Goal: Information Seeking & Learning: Learn about a topic

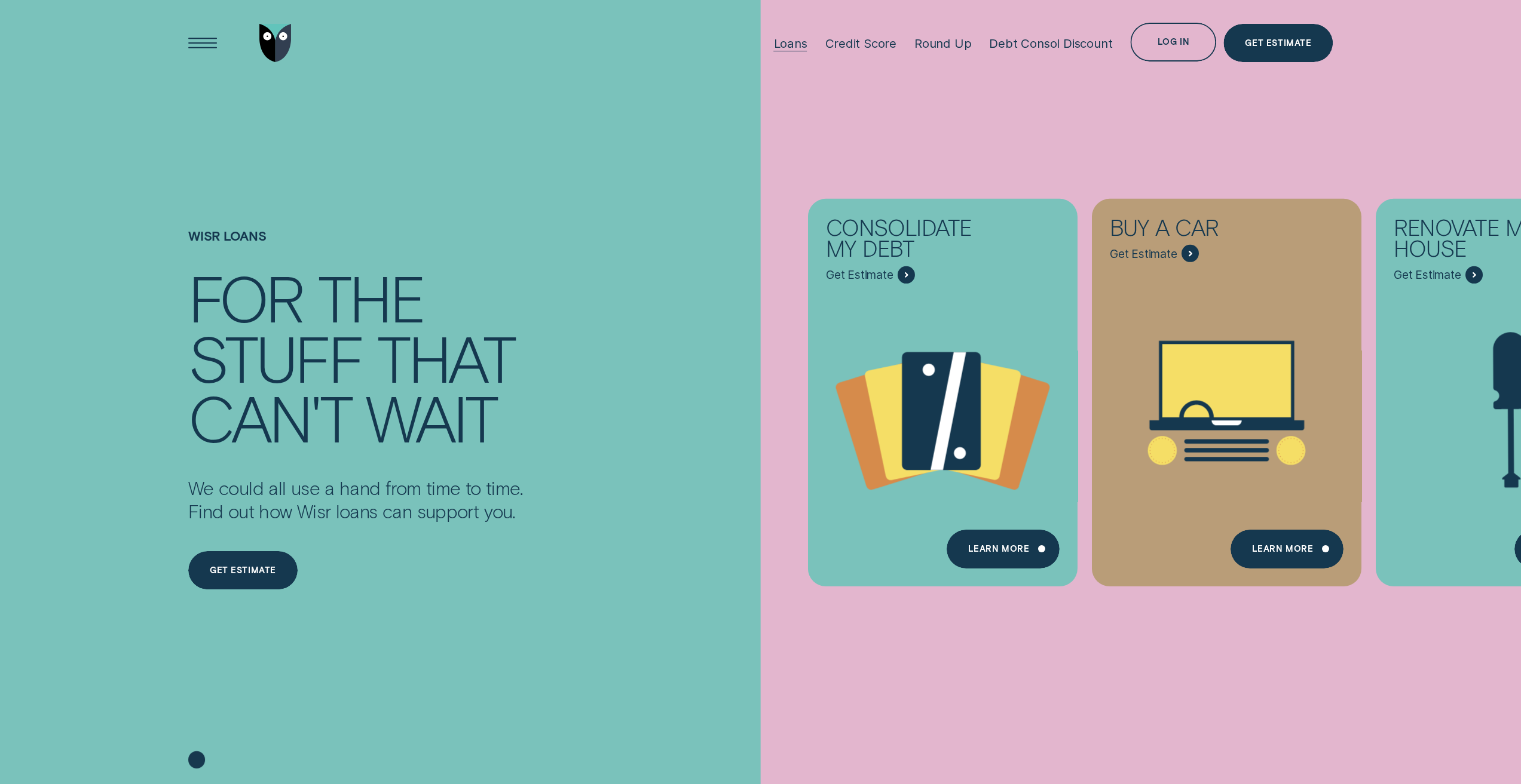
click at [800, 47] on div "Loans" at bounding box center [789, 42] width 33 height 15
click at [791, 49] on div "Loans" at bounding box center [789, 42] width 33 height 15
click at [797, 47] on div "Loans" at bounding box center [789, 42] width 33 height 15
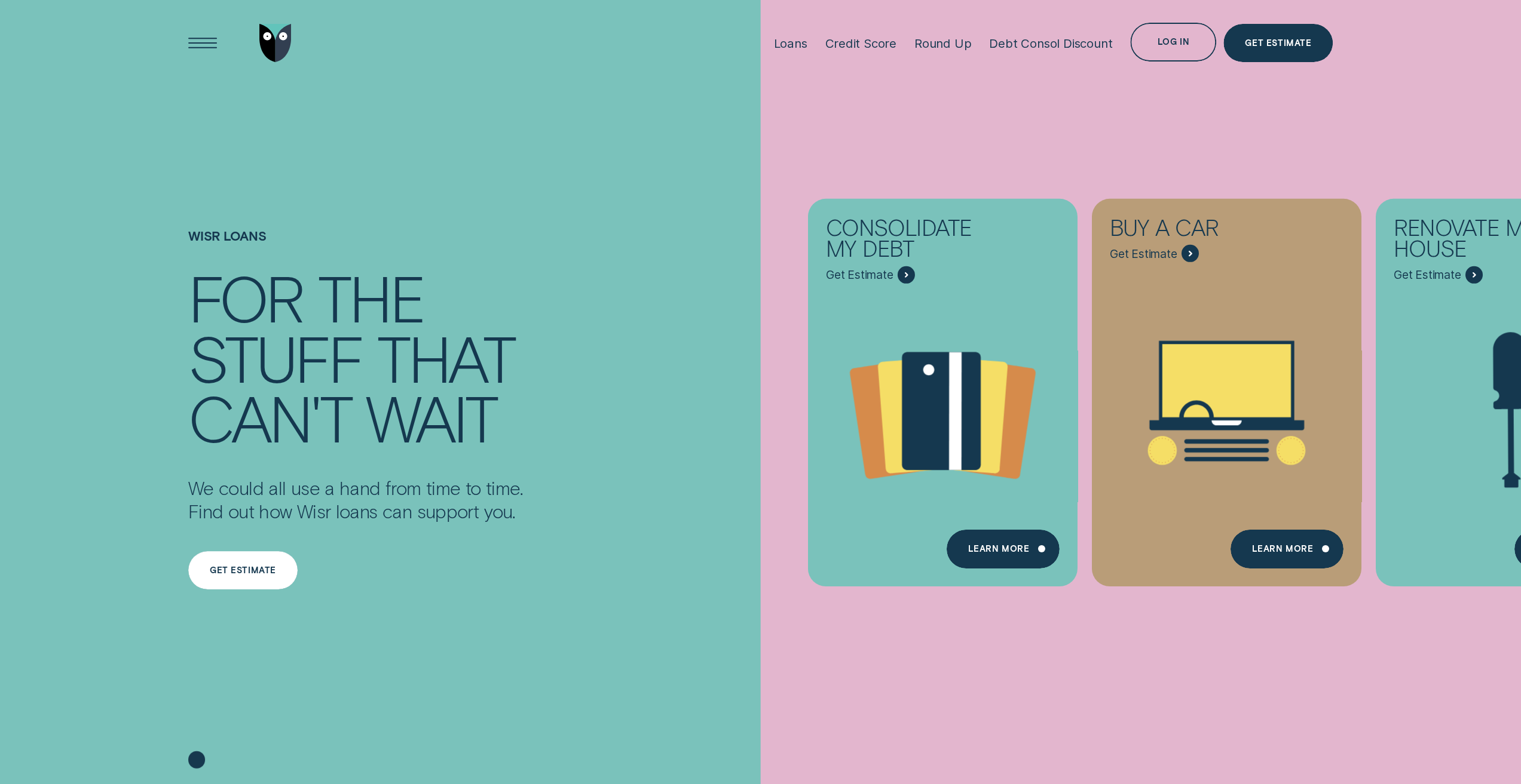
click at [227, 560] on div "Get estimate" at bounding box center [243, 570] width 110 height 39
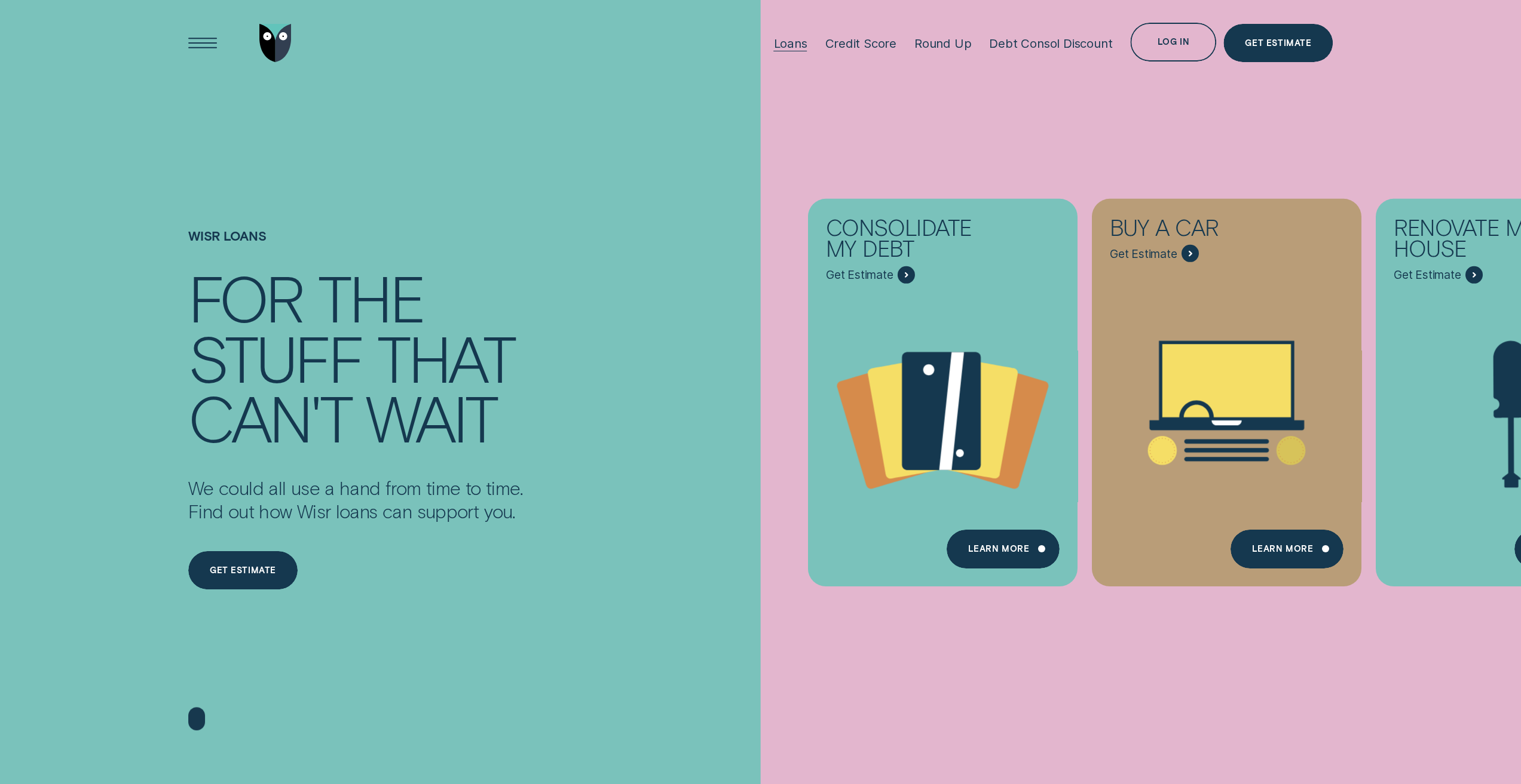
click at [796, 41] on div "Loans" at bounding box center [789, 42] width 33 height 15
click at [1276, 43] on div "Get Estimate" at bounding box center [1278, 43] width 66 height 8
click at [953, 44] on div "Round Up" at bounding box center [943, 42] width 57 height 15
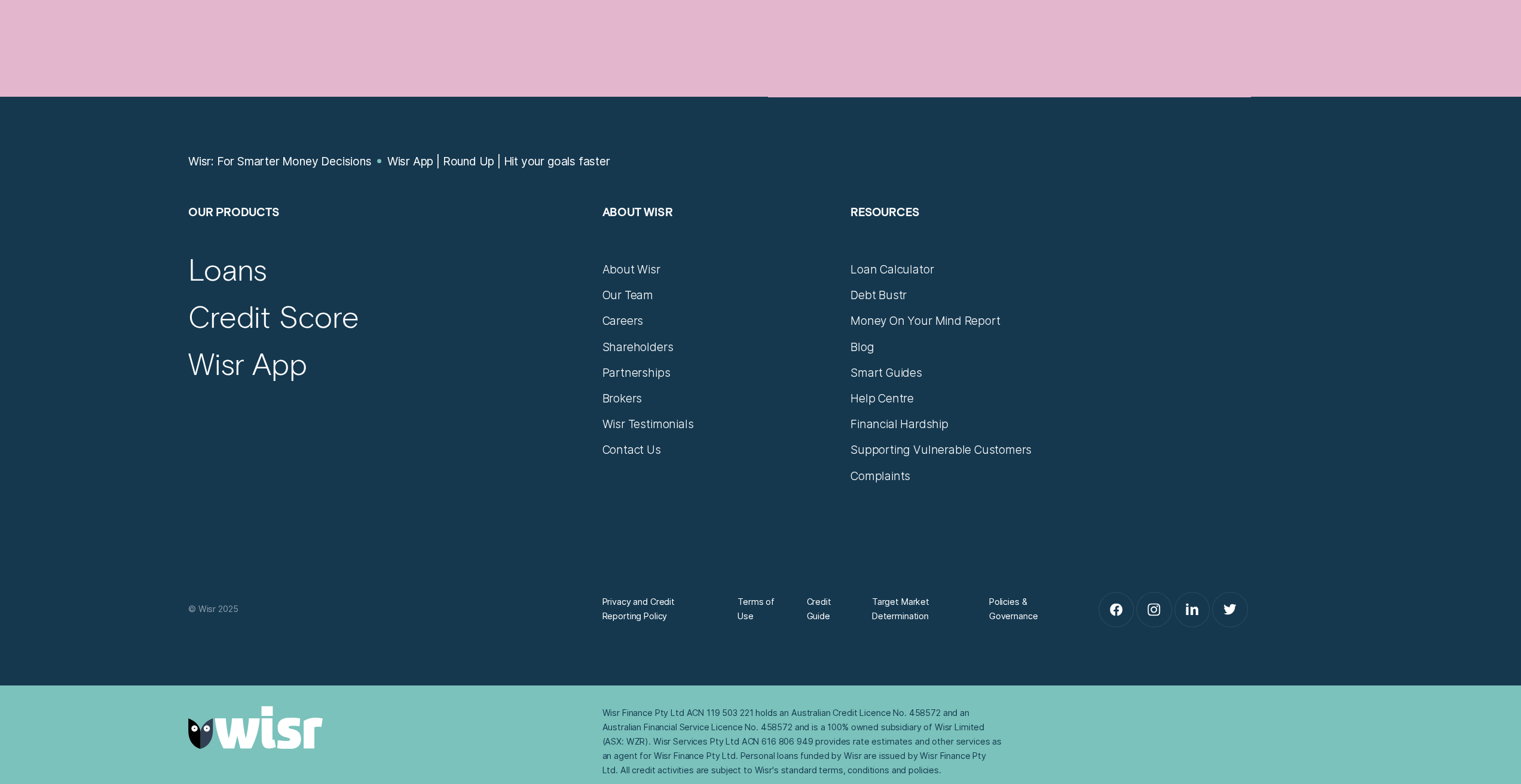
scroll to position [5760, 0]
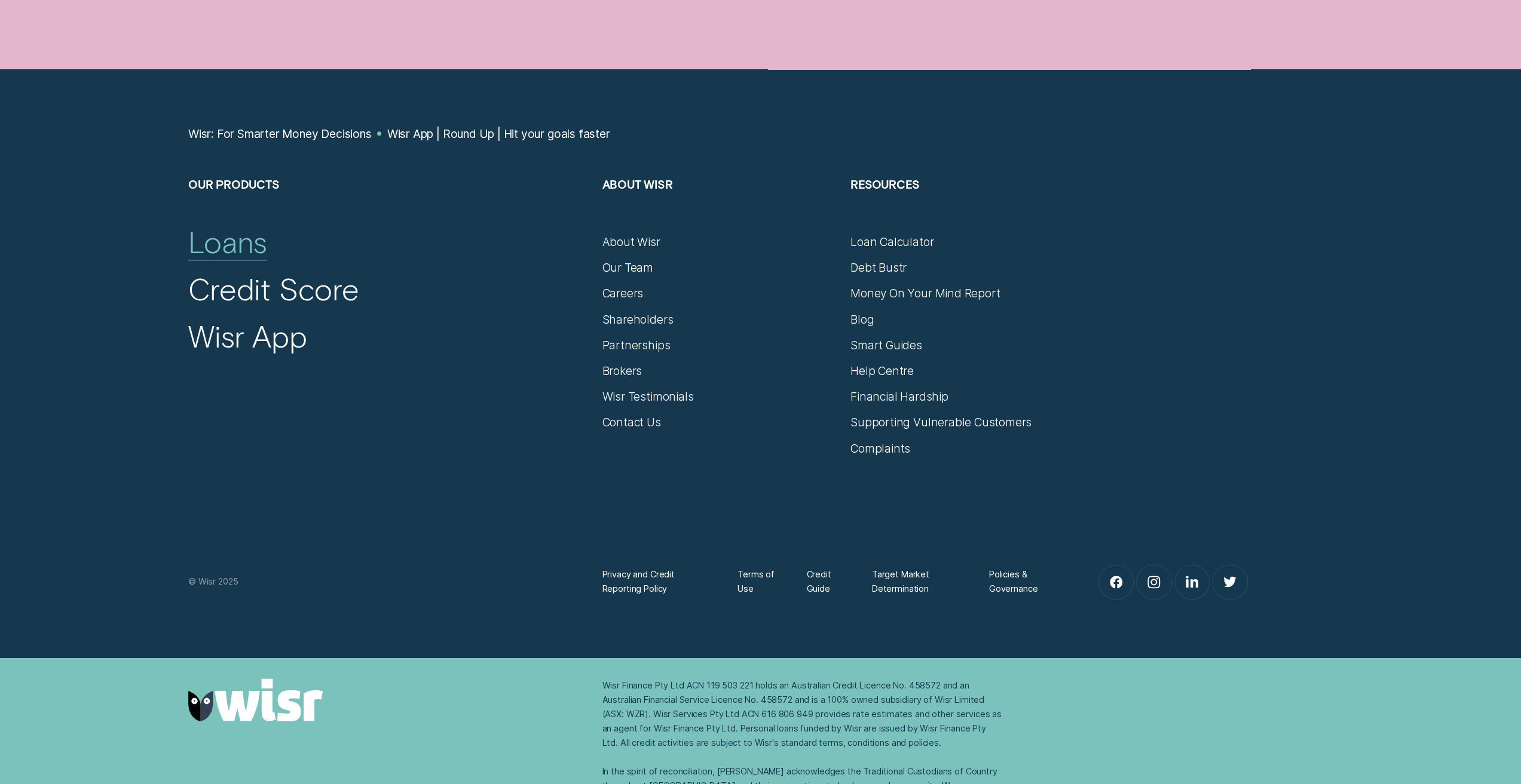
click at [245, 240] on div "Loans" at bounding box center [228, 241] width 79 height 37
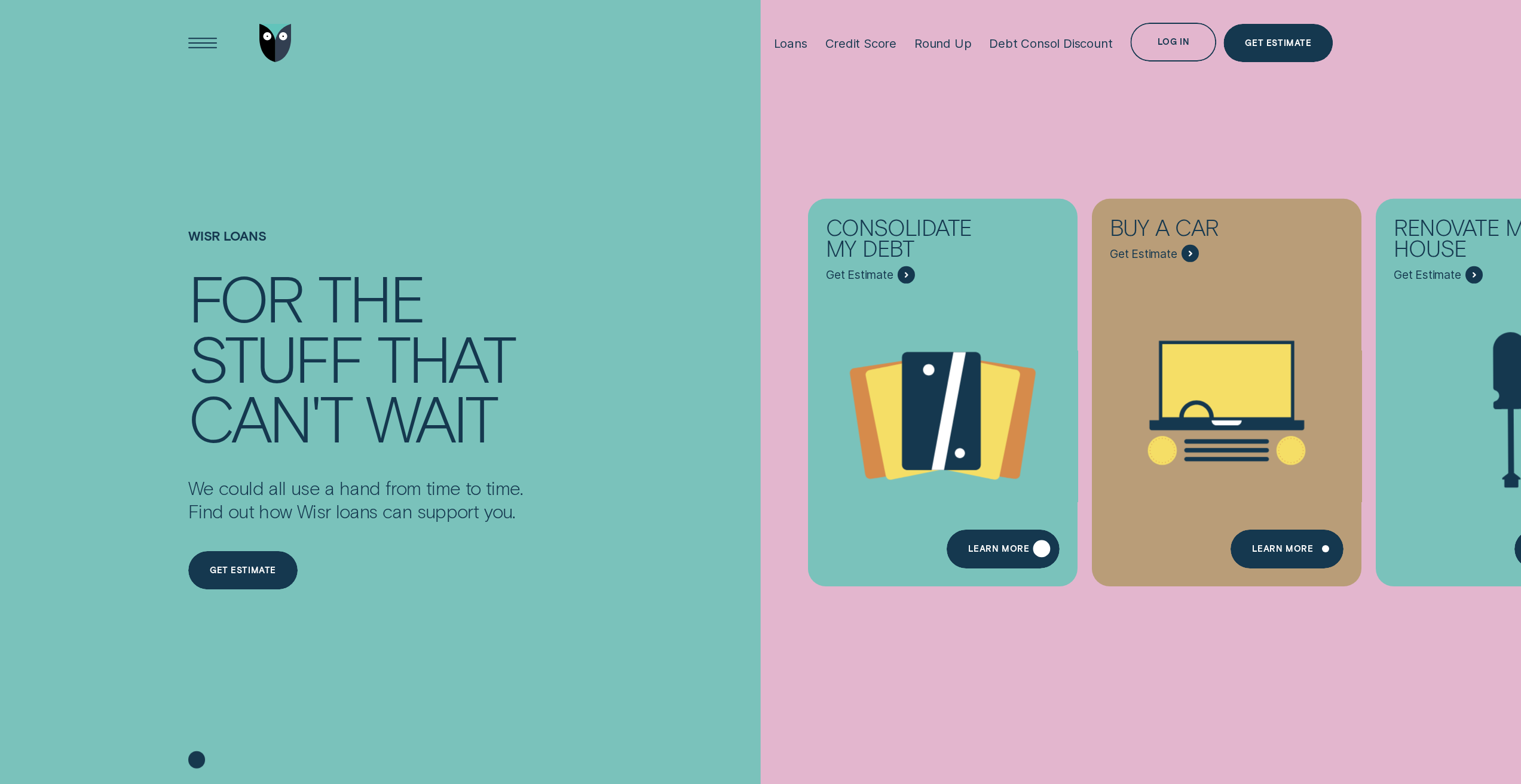
click at [1001, 562] on div "Learn more" at bounding box center [1002, 549] width 113 height 39
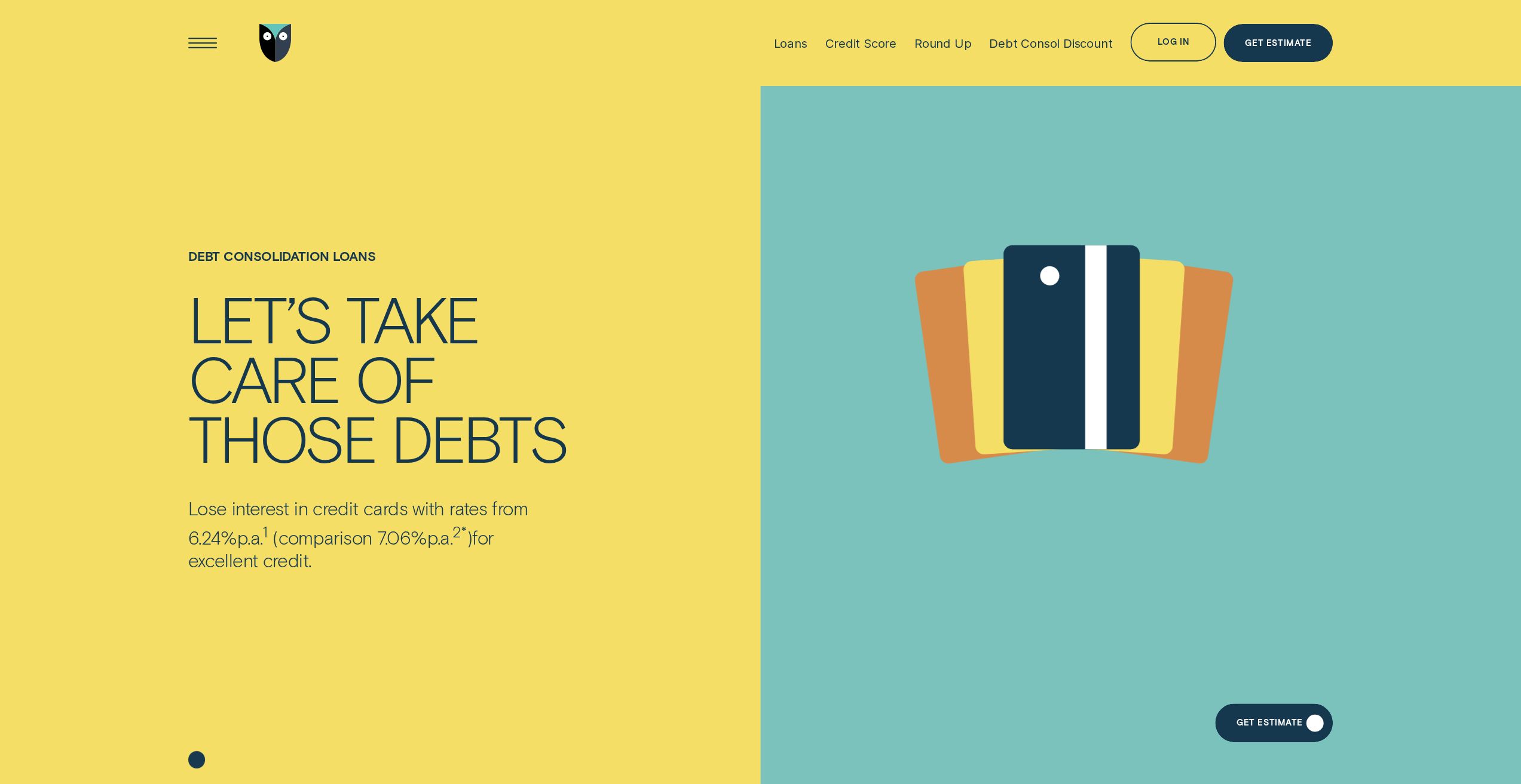
click at [1290, 716] on div "Get Estimate" at bounding box center [1273, 723] width 118 height 39
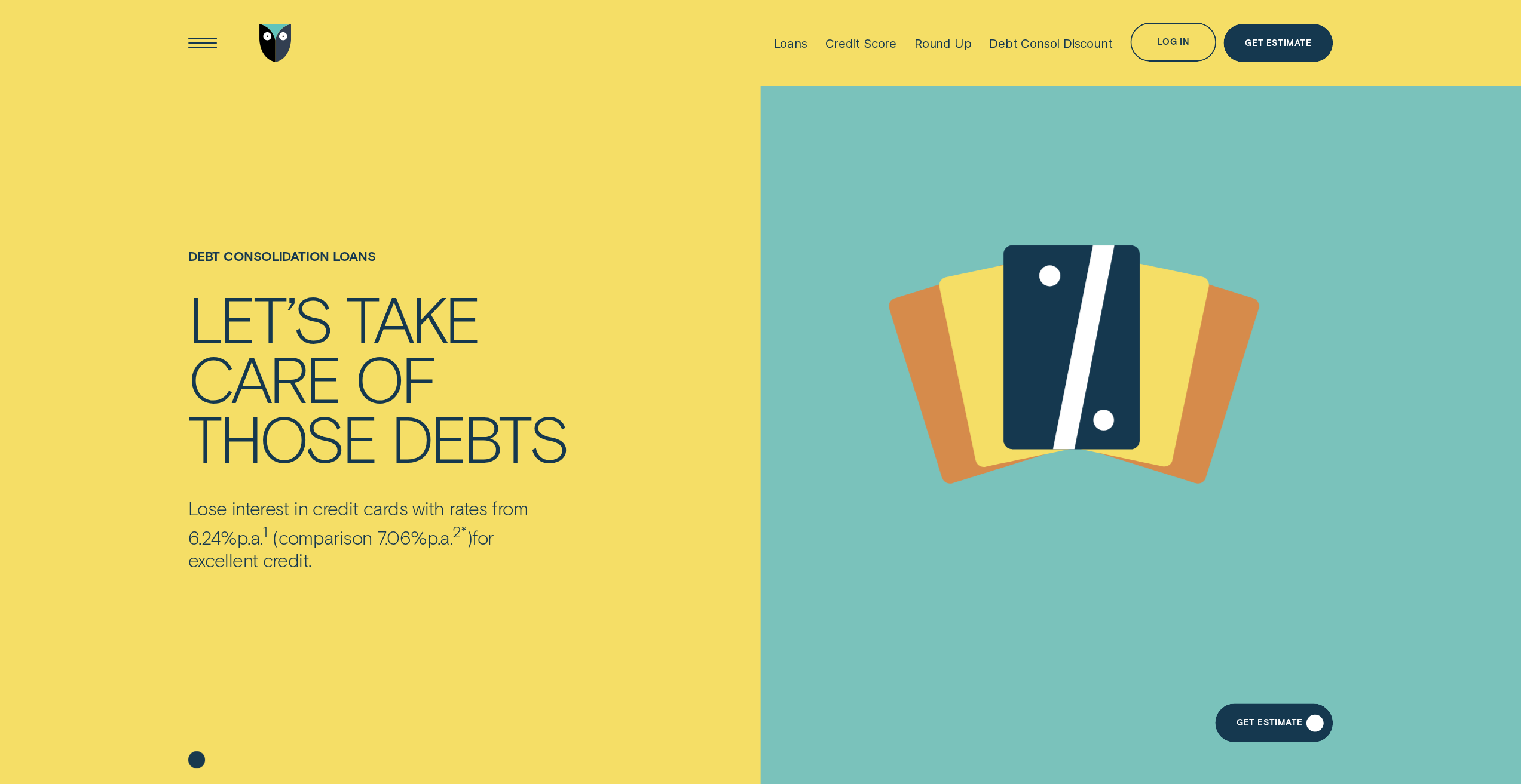
click at [1275, 727] on div "Get Estimate" at bounding box center [1270, 725] width 66 height 8
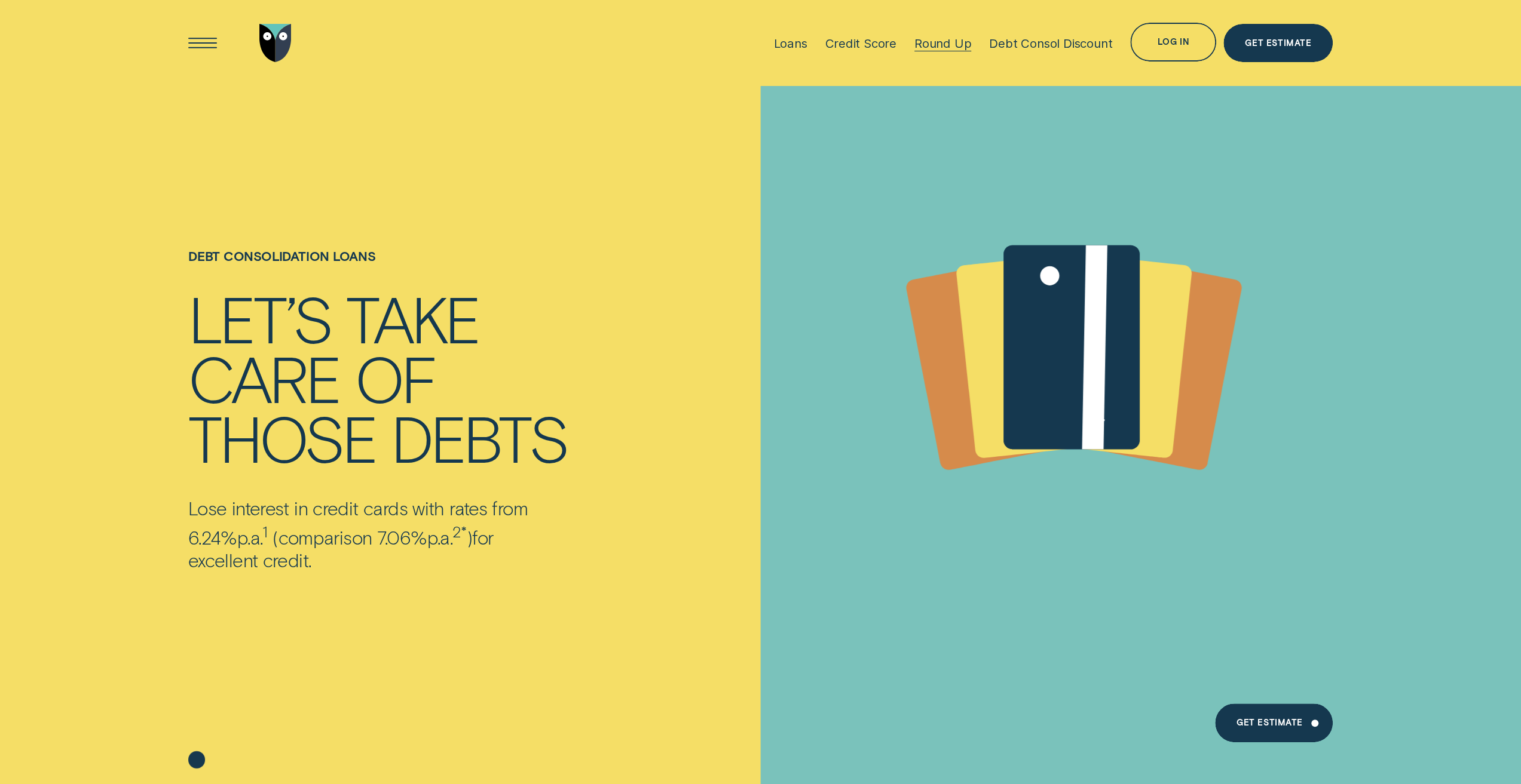
click at [931, 49] on div "Round Up" at bounding box center [943, 42] width 57 height 15
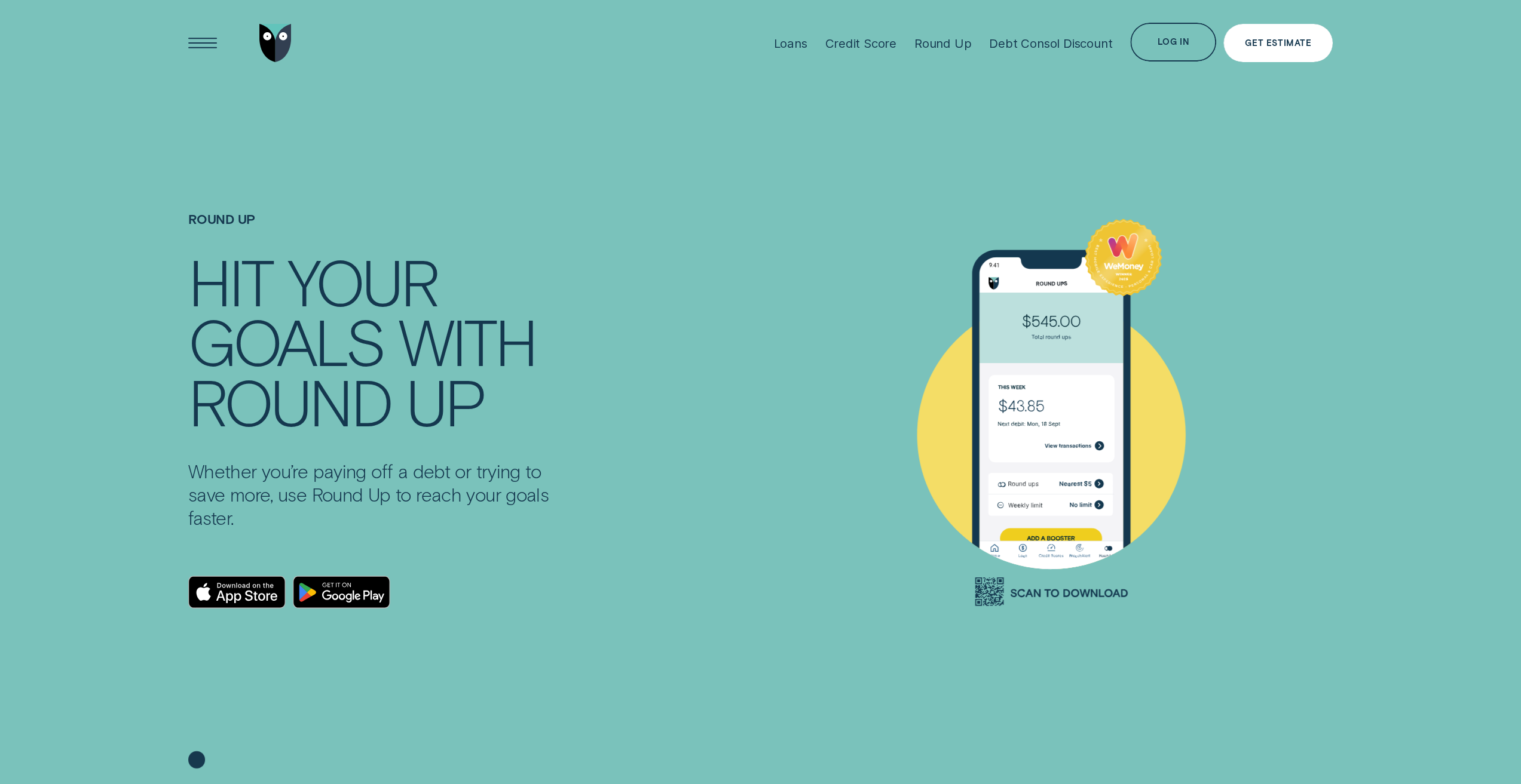
click at [1275, 42] on div "Get Estimate" at bounding box center [1278, 43] width 66 height 8
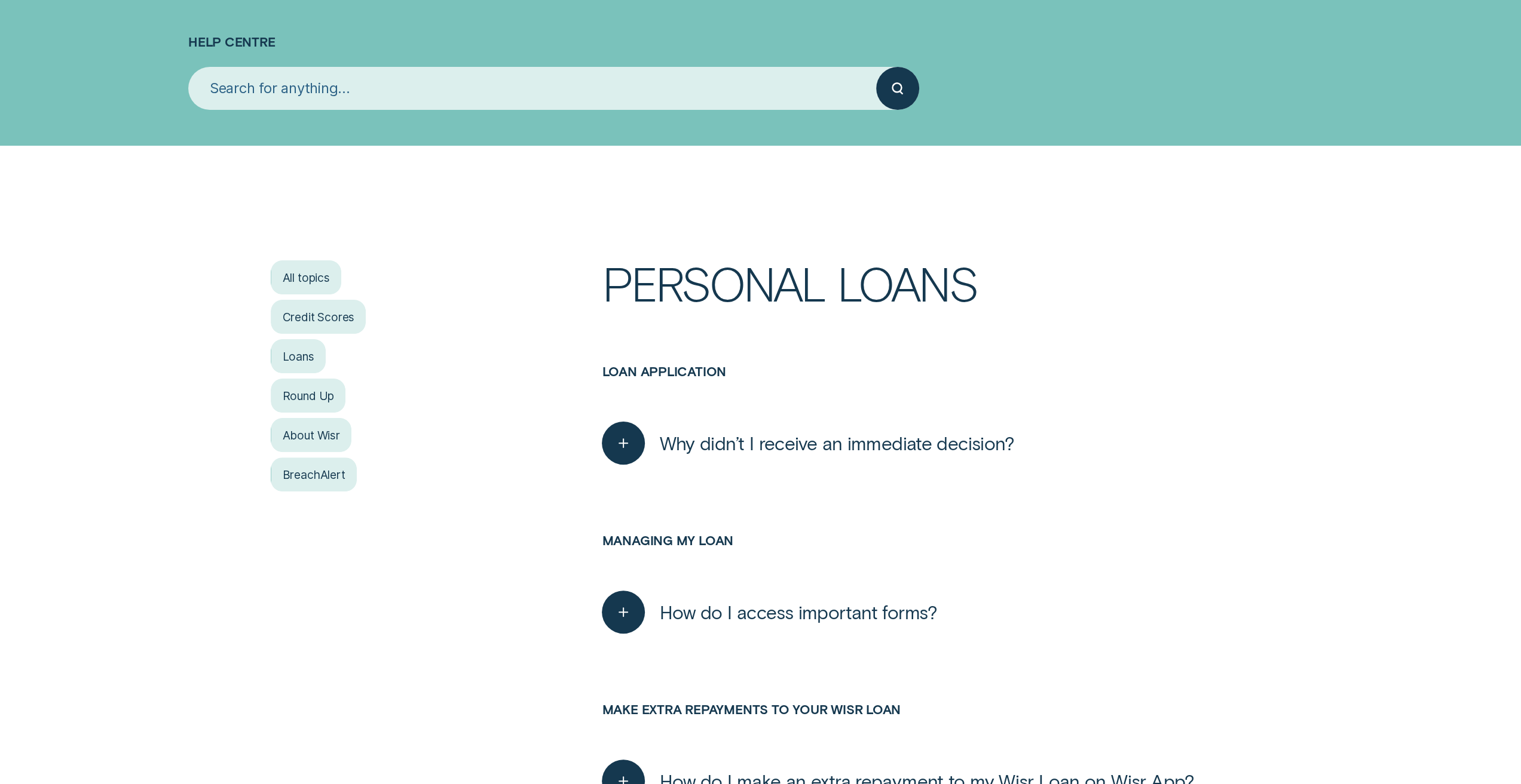
scroll to position [142, 0]
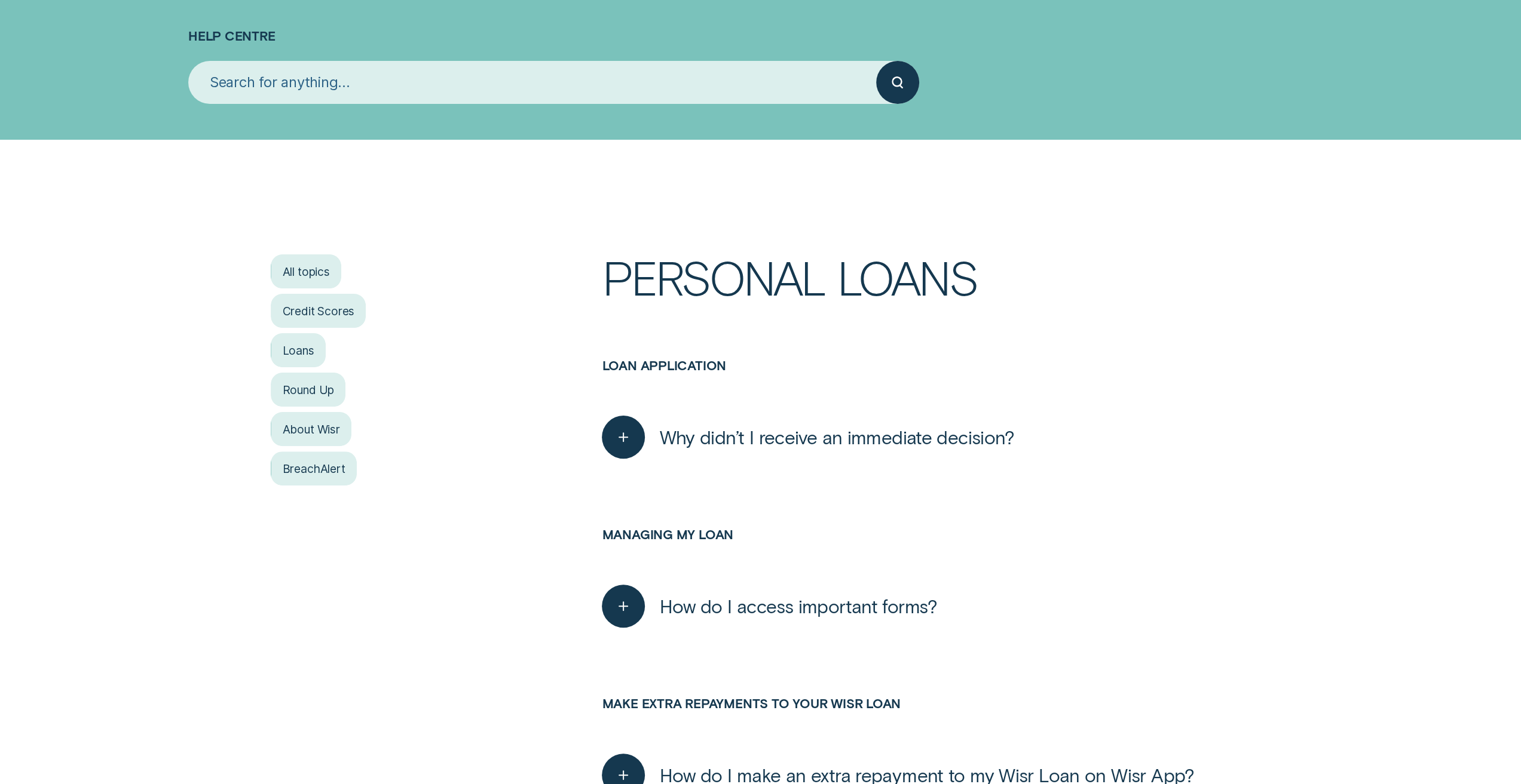
click at [766, 444] on span "Why didn’t I receive an immediate decision?" at bounding box center [836, 437] width 355 height 23
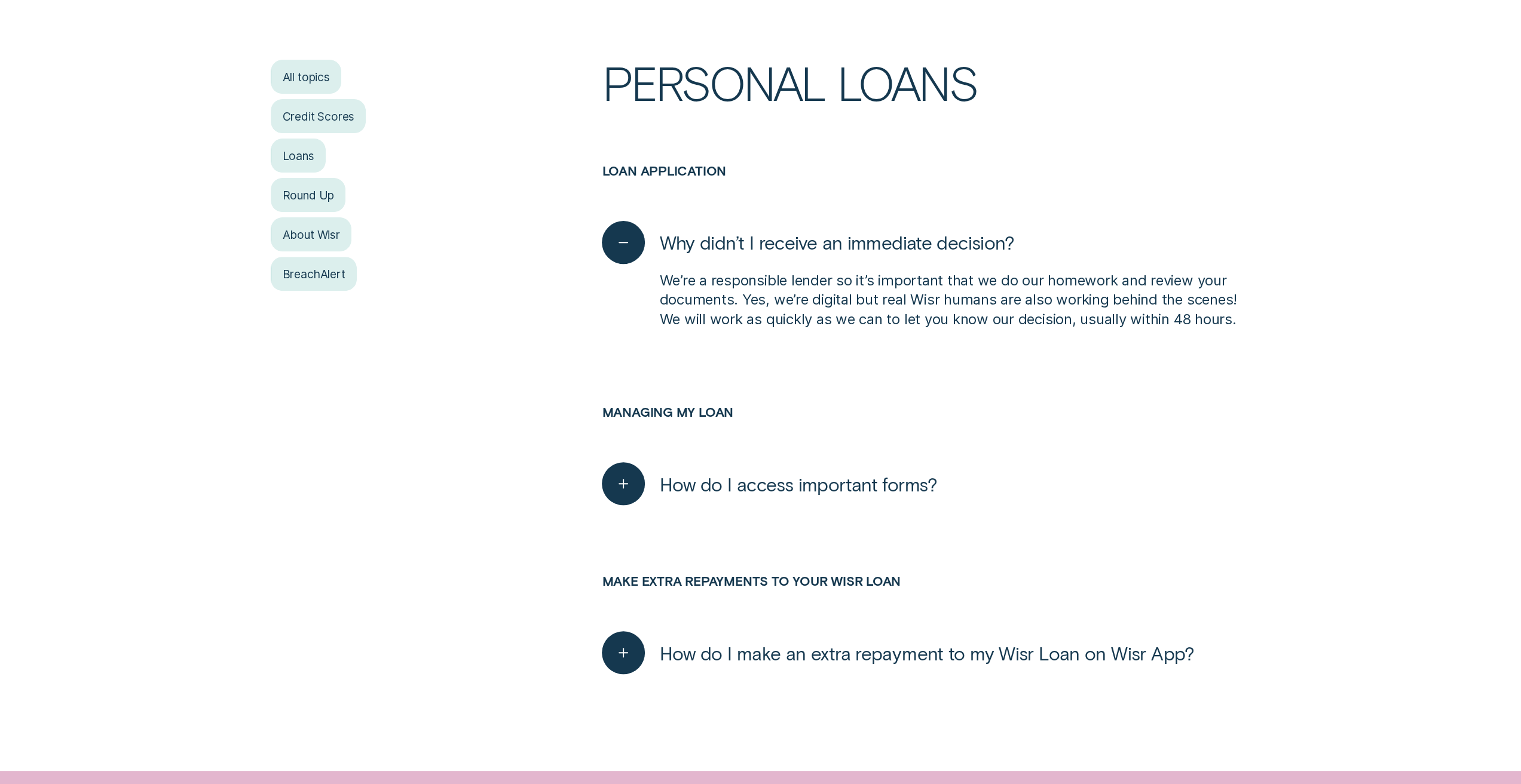
scroll to position [344, 0]
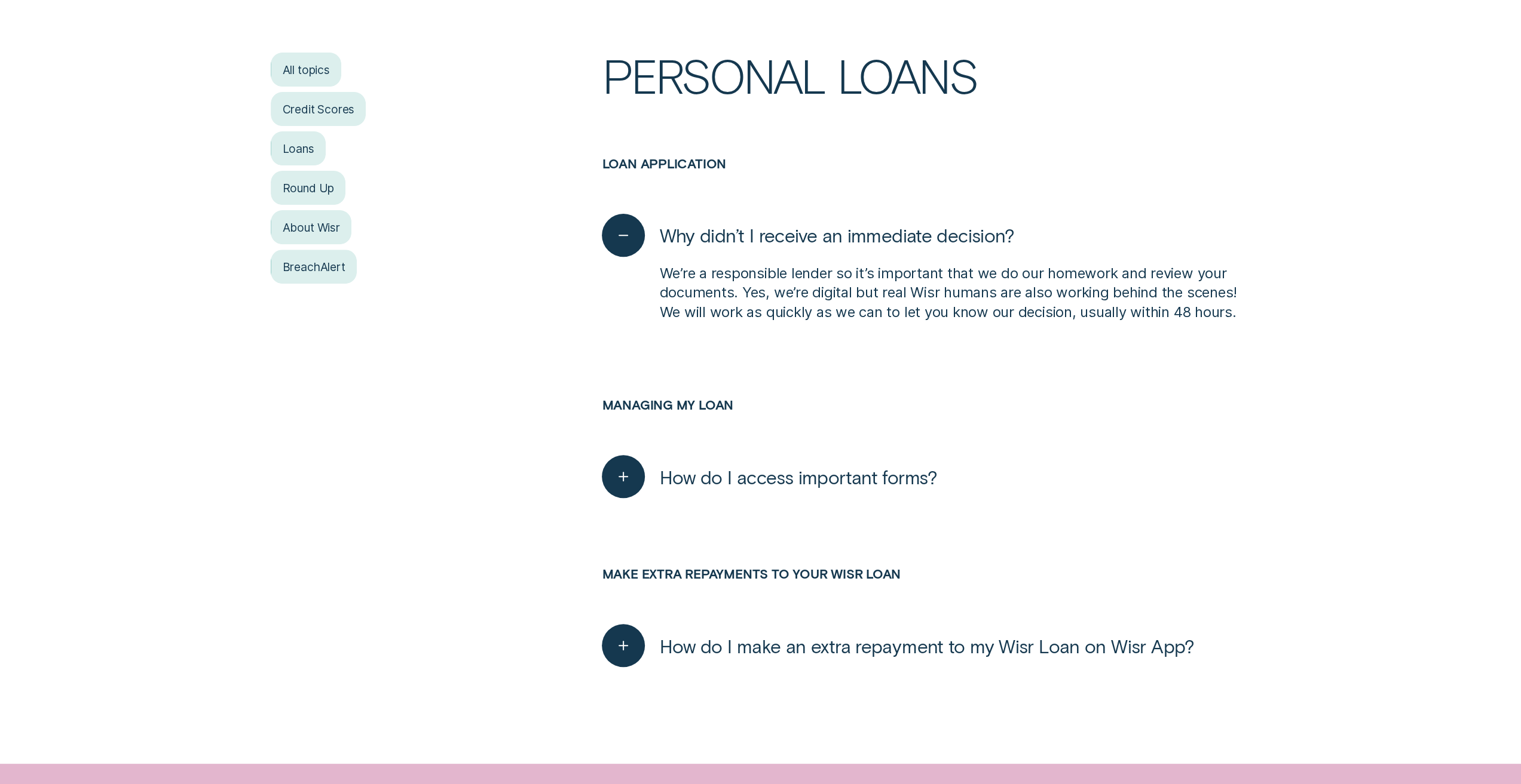
click at [697, 479] on span "How do I access important forms?" at bounding box center [798, 476] width 278 height 23
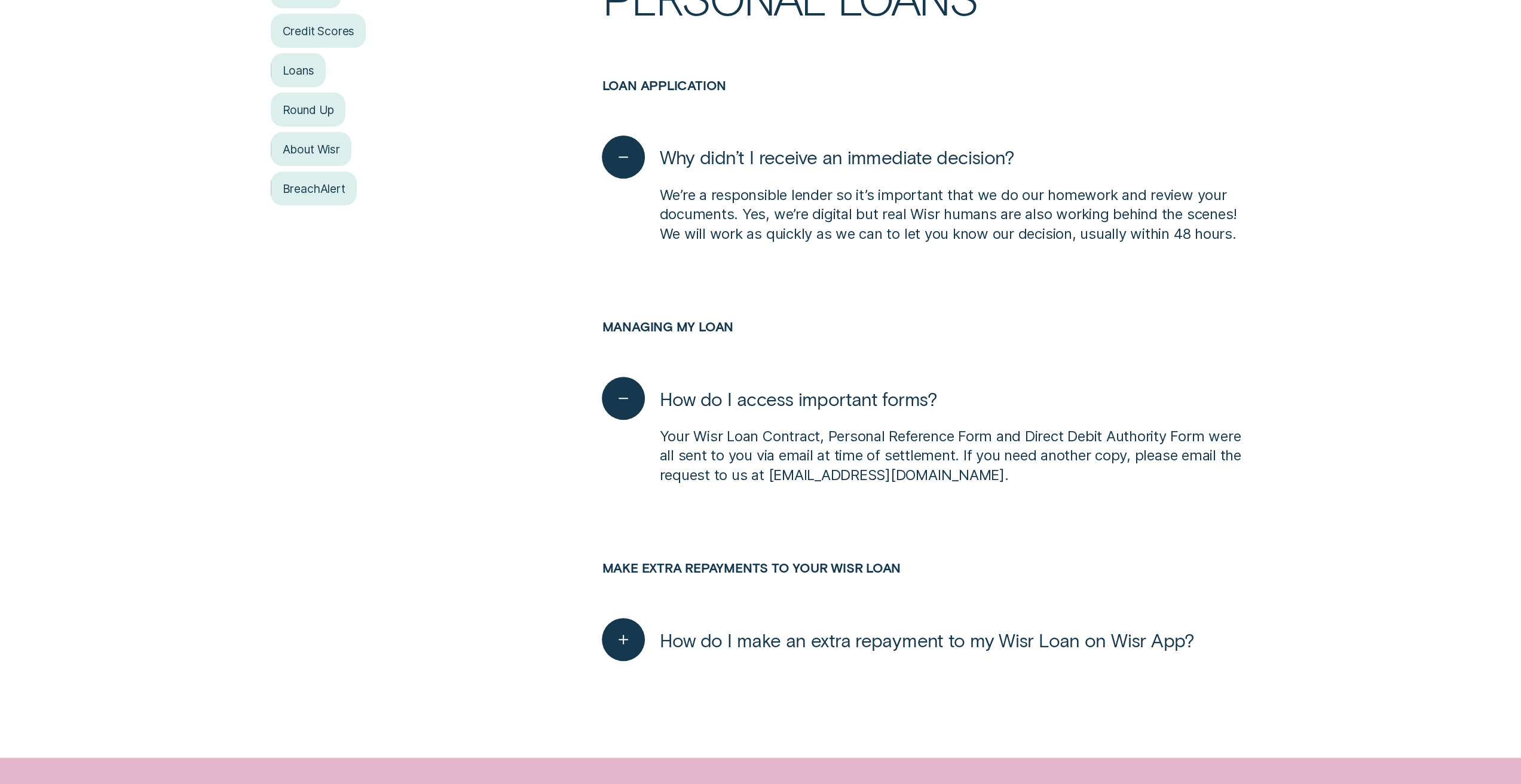
scroll to position [432, 0]
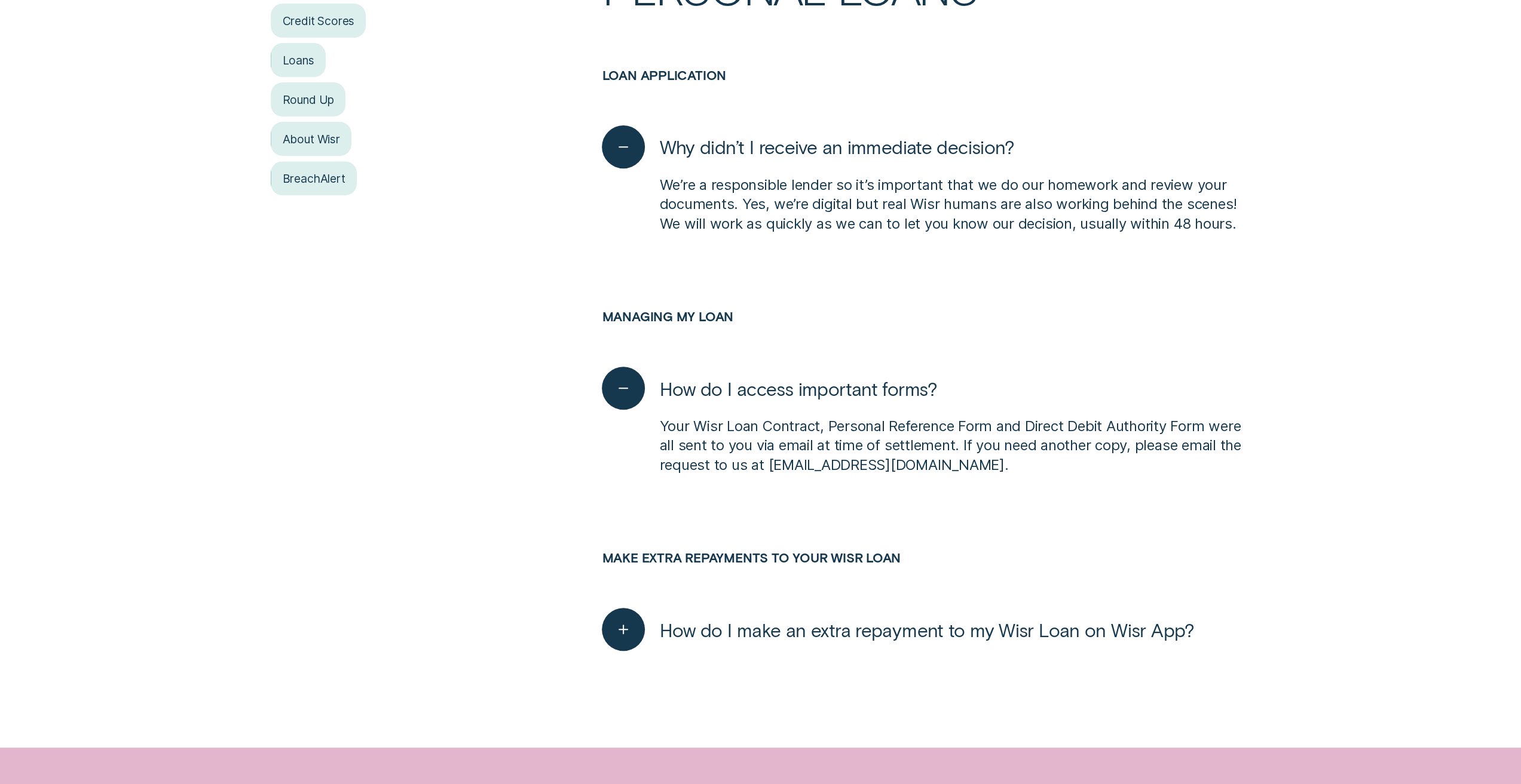
click at [740, 629] on span "How do I make an extra repayment to my Wisr Loan on Wisr App?" at bounding box center [926, 630] width 535 height 23
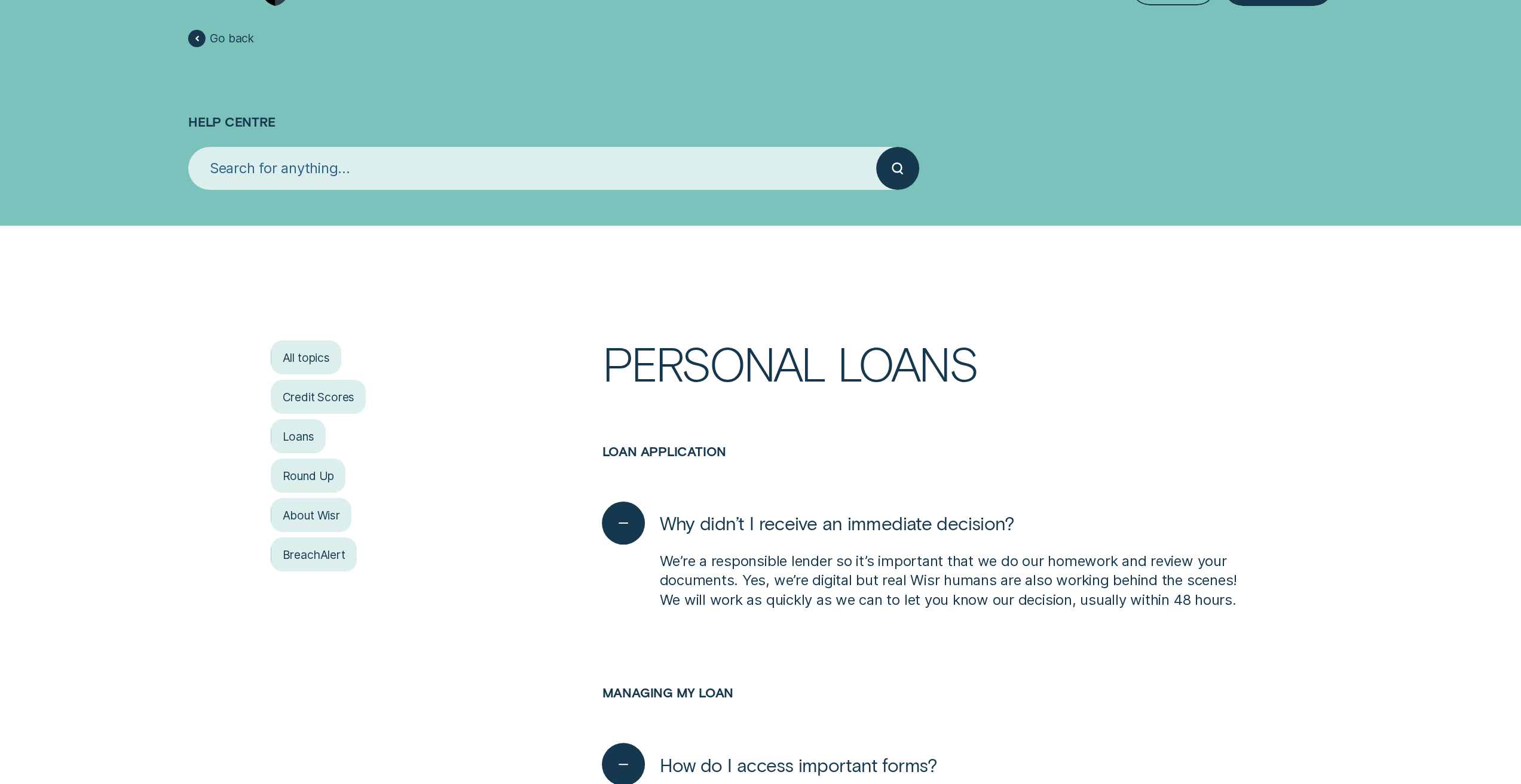
scroll to position [0, 0]
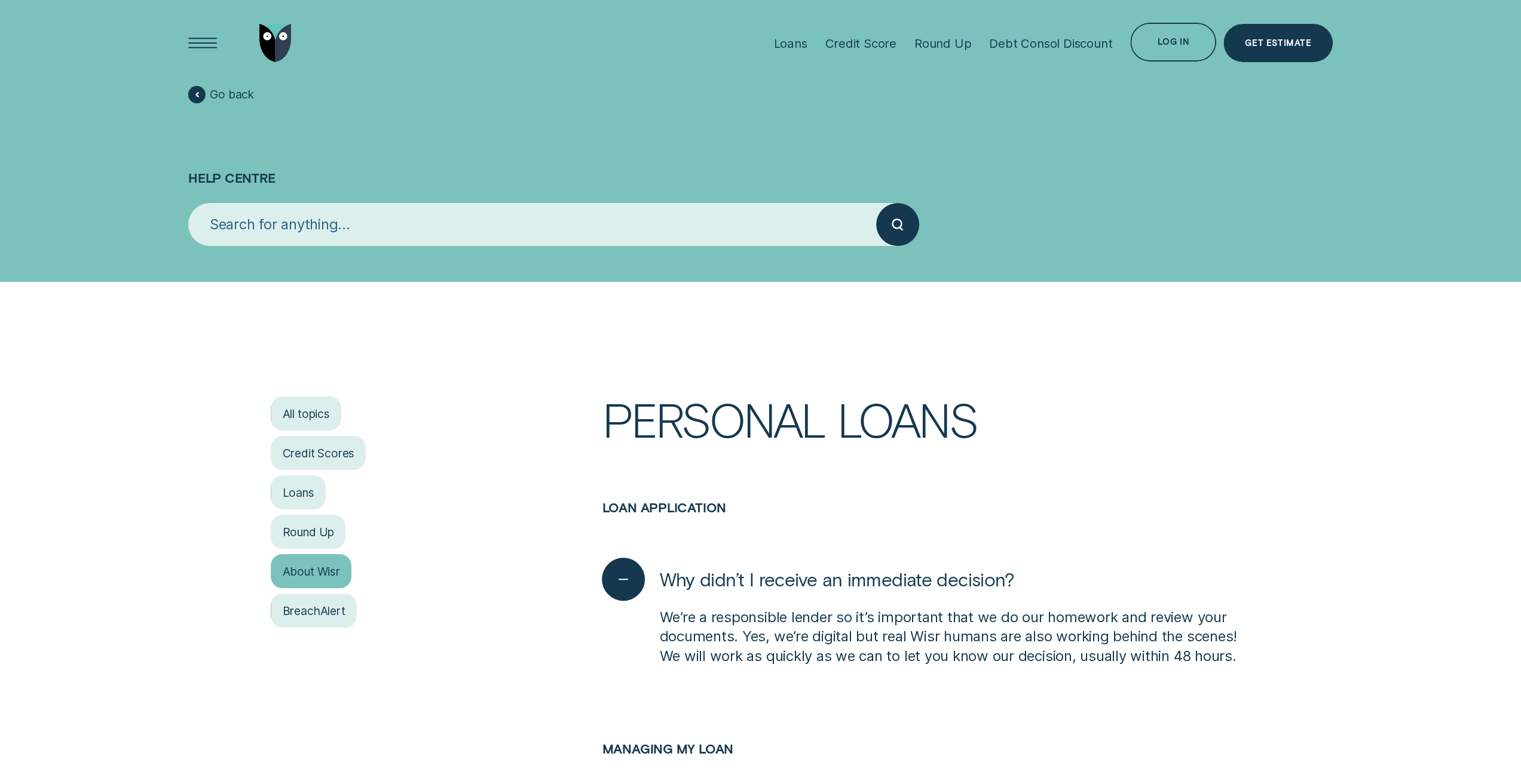
click at [312, 575] on div "About Wisr" at bounding box center [311, 571] width 80 height 35
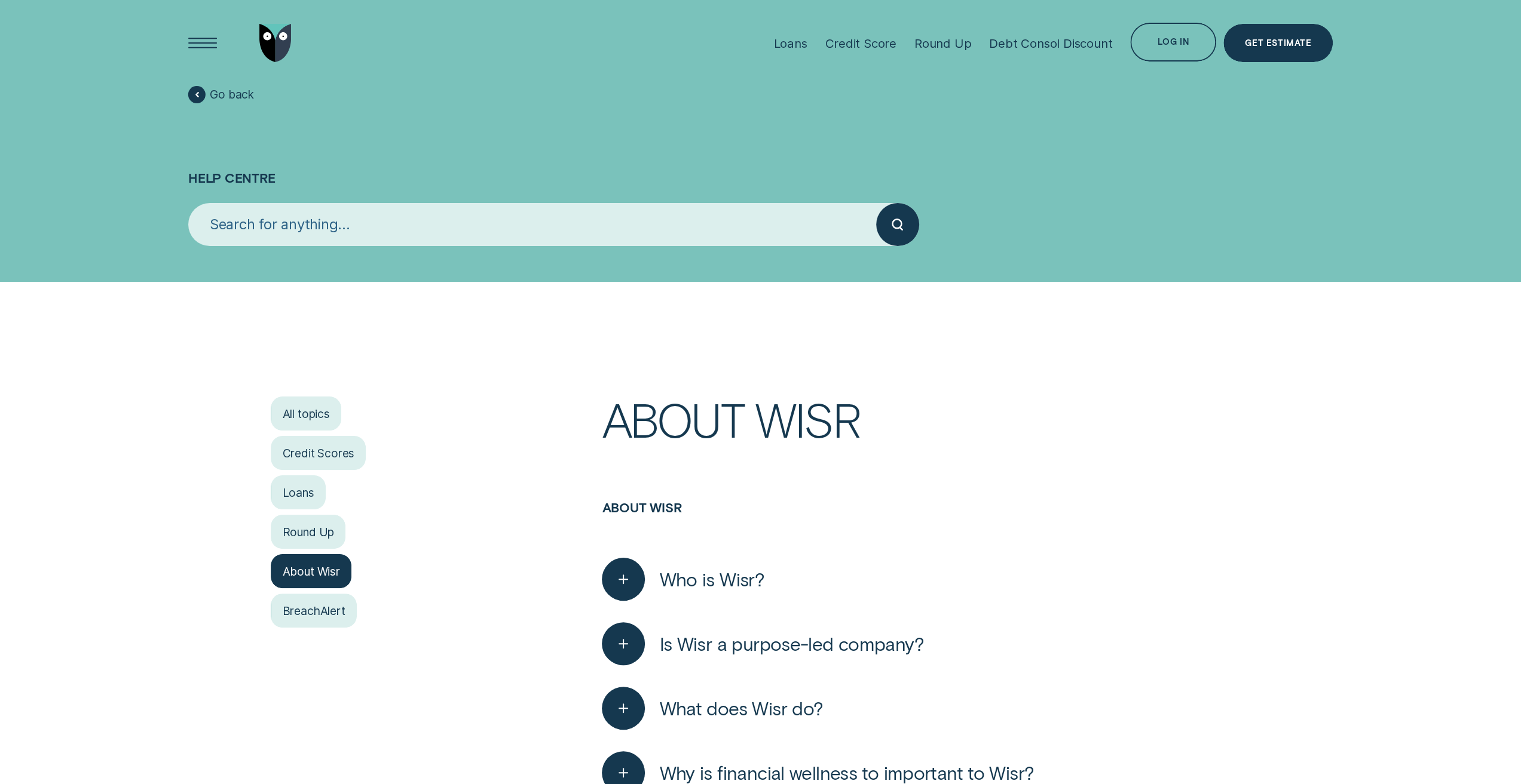
click at [720, 579] on span "Who is Wisr?" at bounding box center [711, 579] width 105 height 23
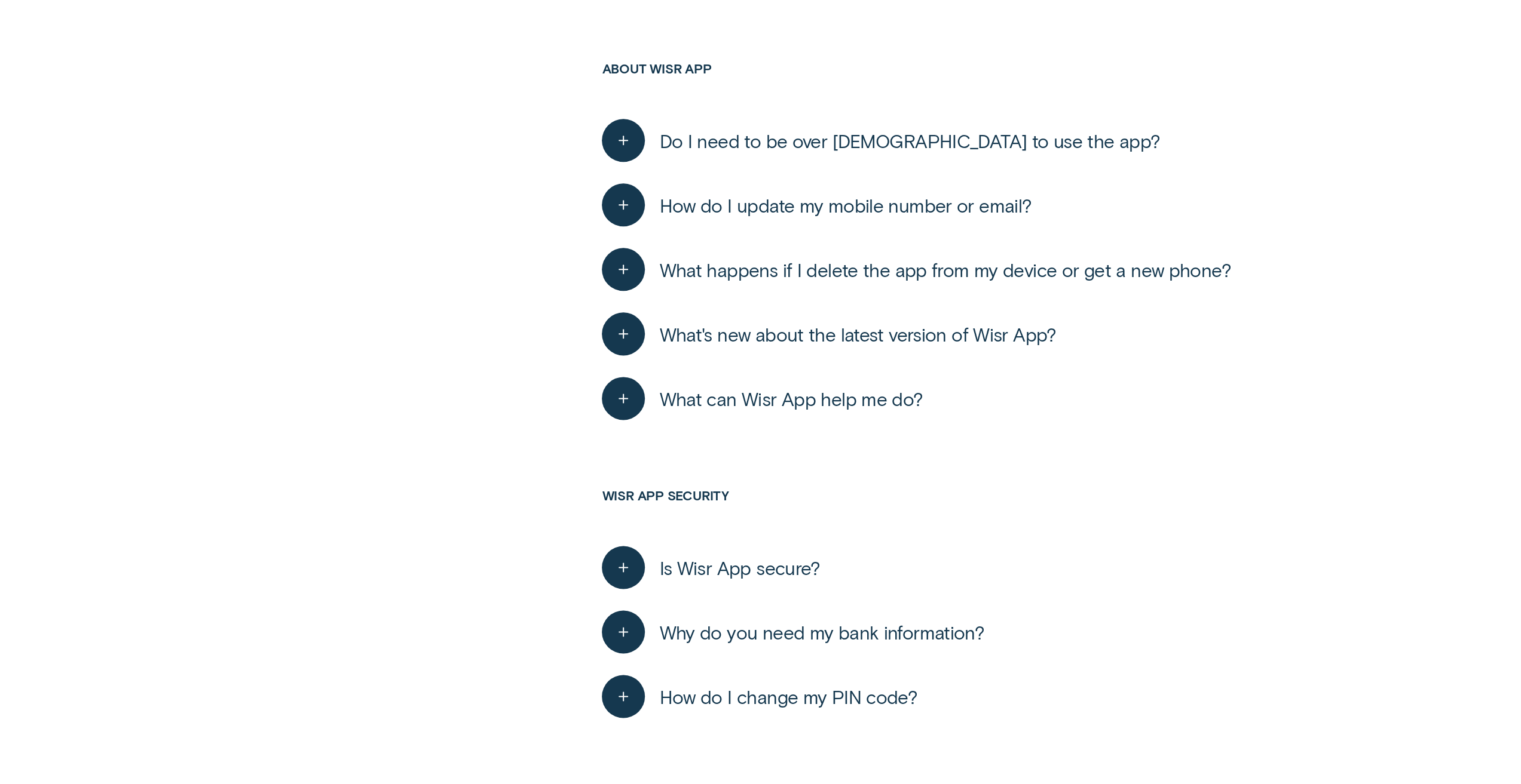
scroll to position [1600, 0]
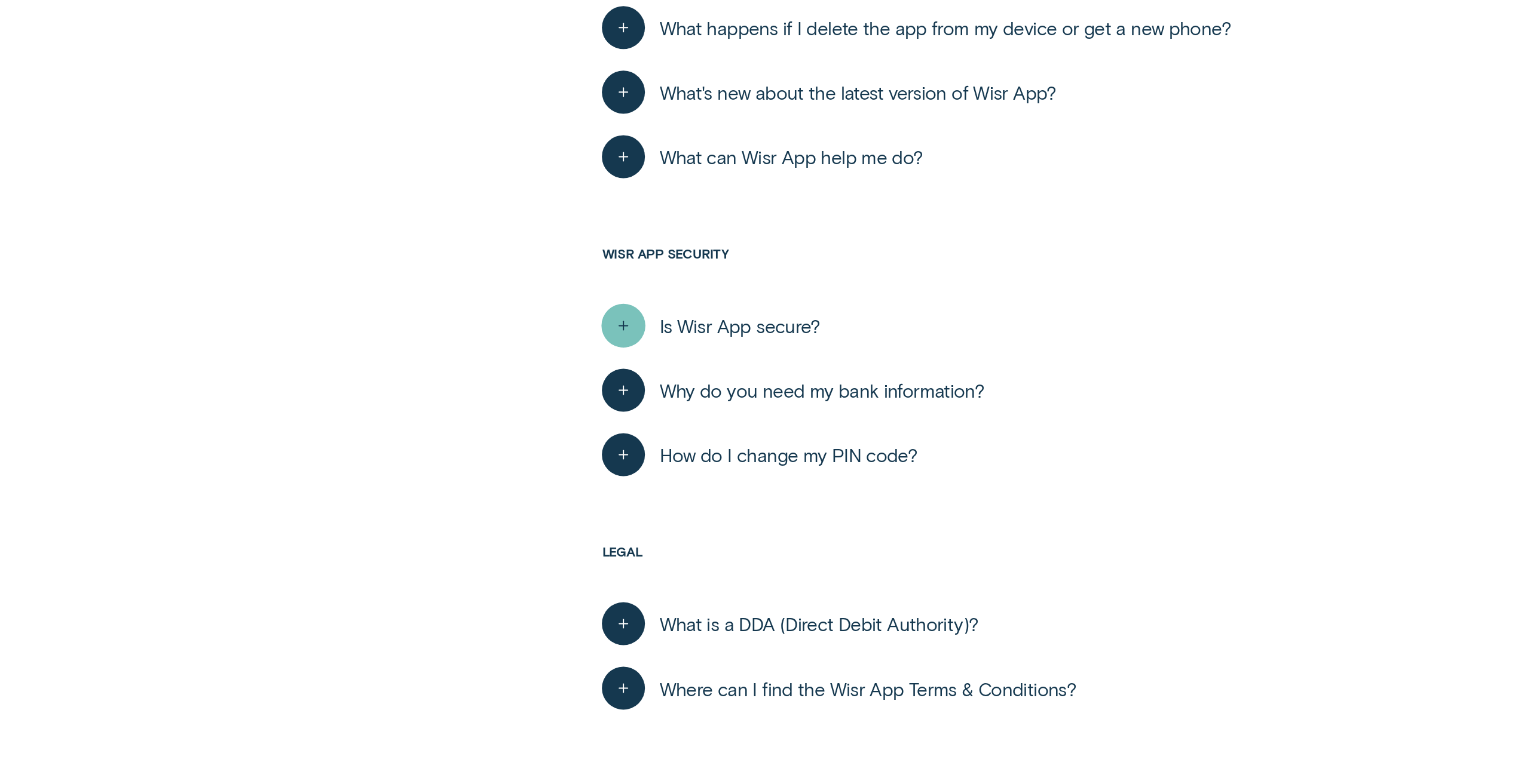
drag, startPoint x: 642, startPoint y: 294, endPoint x: 631, endPoint y: 292, distance: 11.2
click at [635, 304] on div "button" at bounding box center [623, 325] width 44 height 44
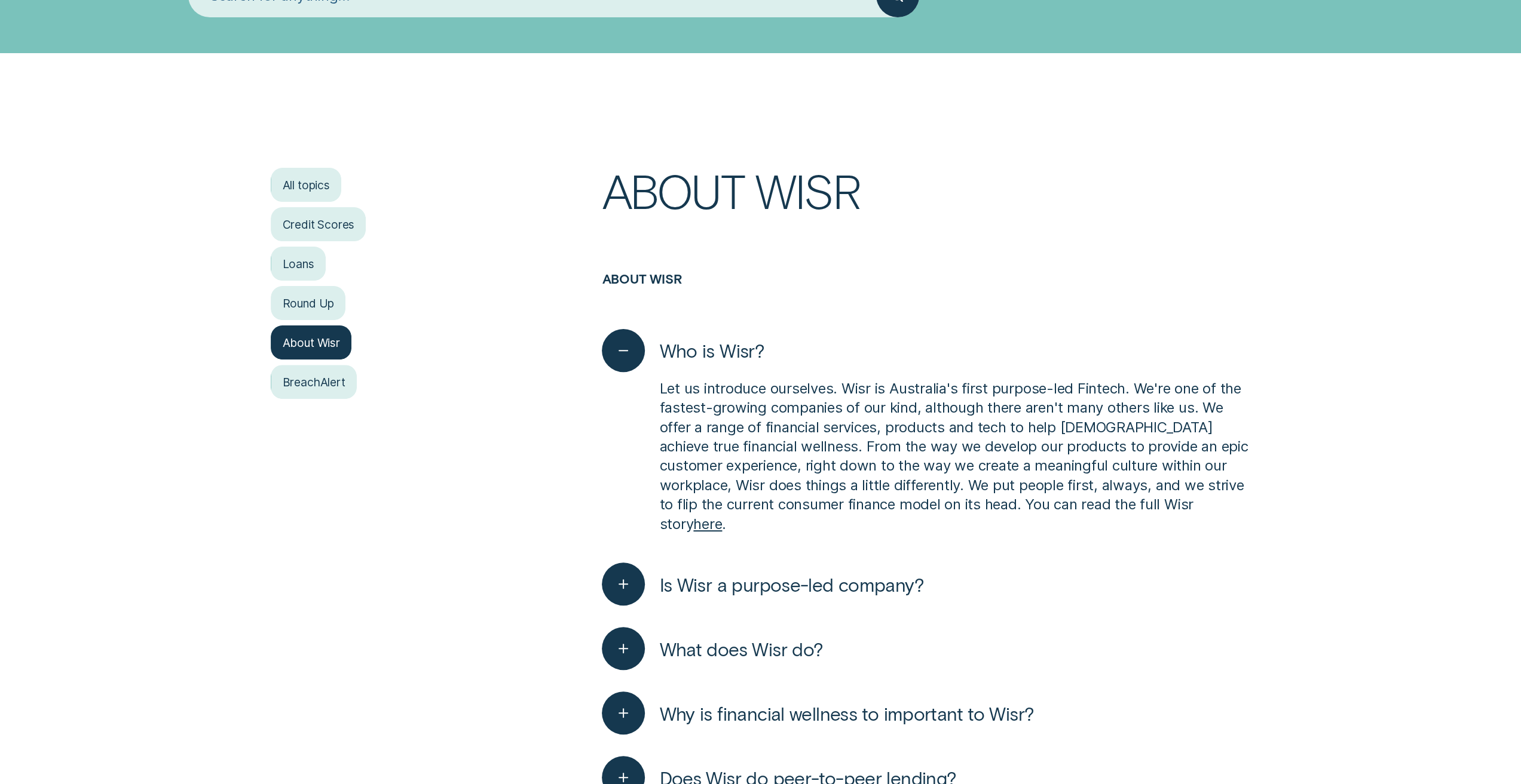
scroll to position [0, 0]
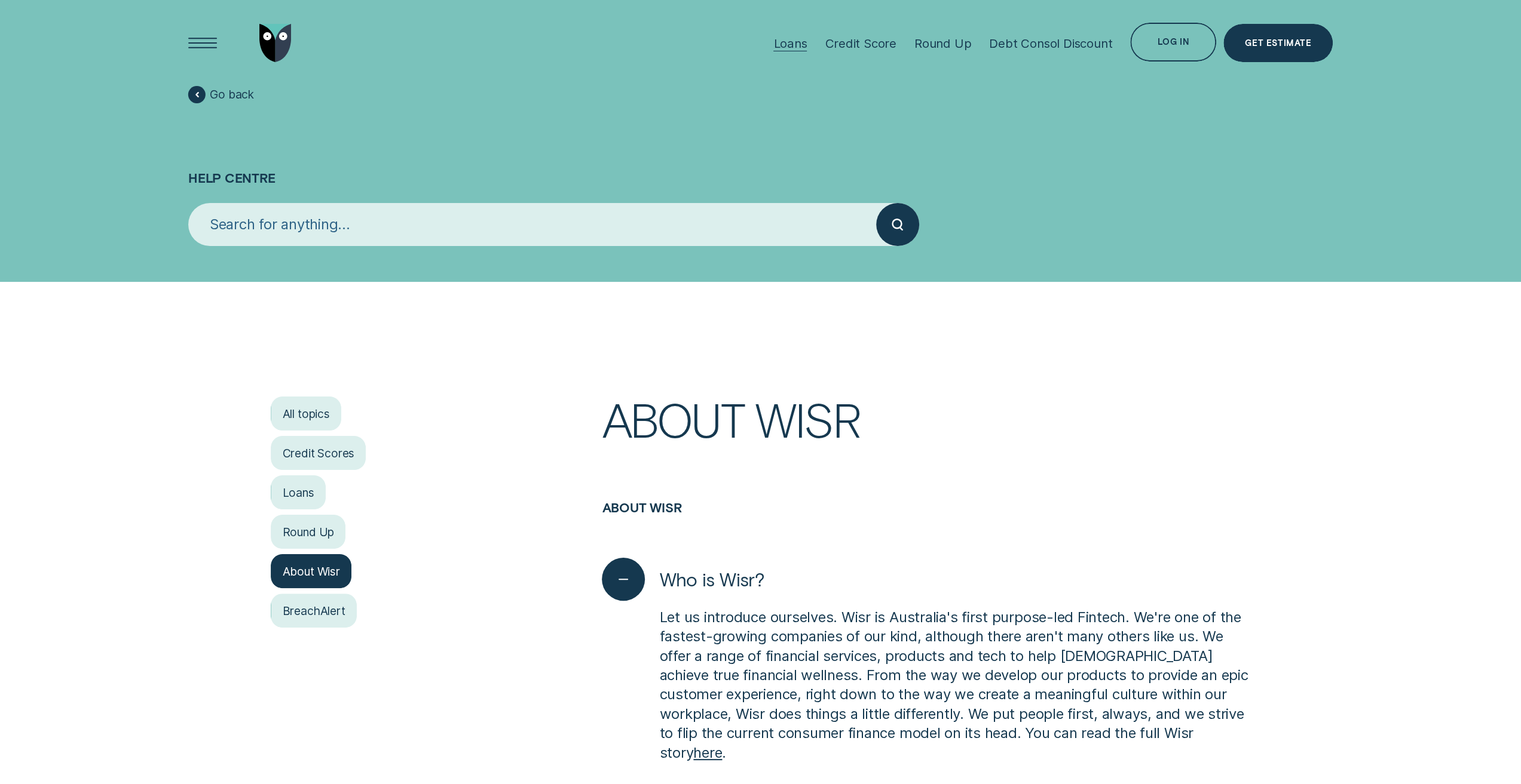
click at [792, 36] on div "Loans" at bounding box center [789, 42] width 33 height 15
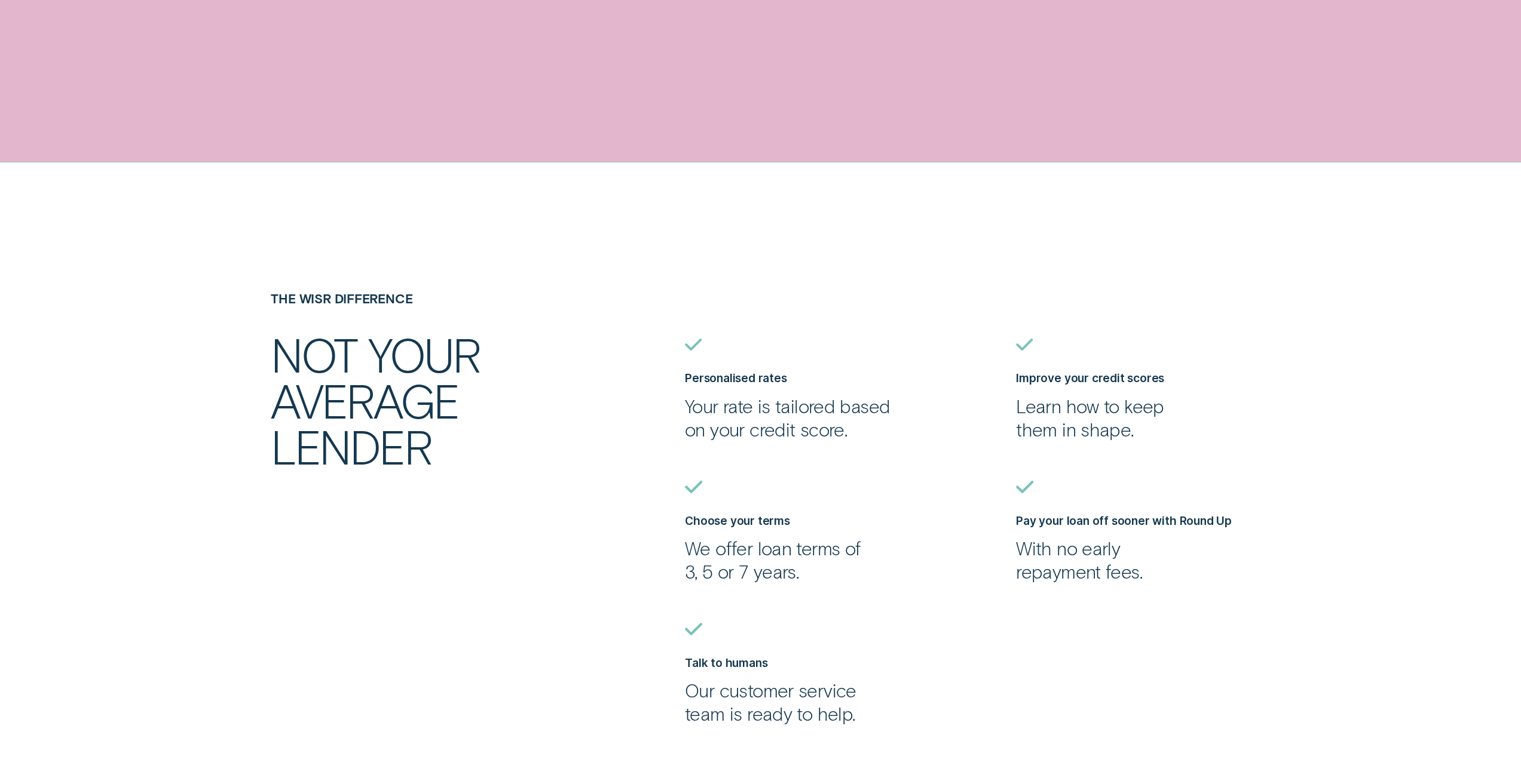
scroll to position [1426, 0]
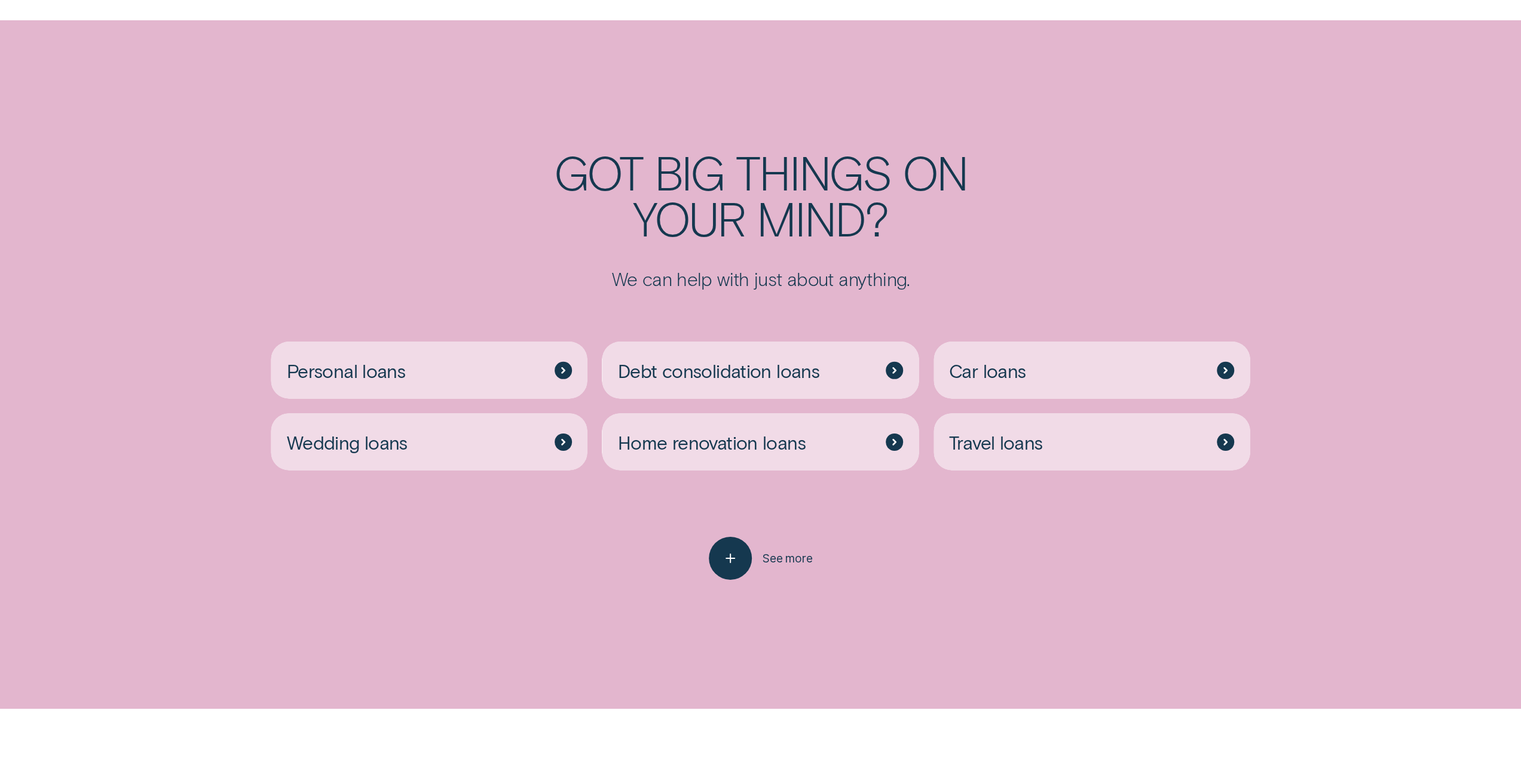
scroll to position [3341, 0]
